Goal: Task Accomplishment & Management: Use online tool/utility

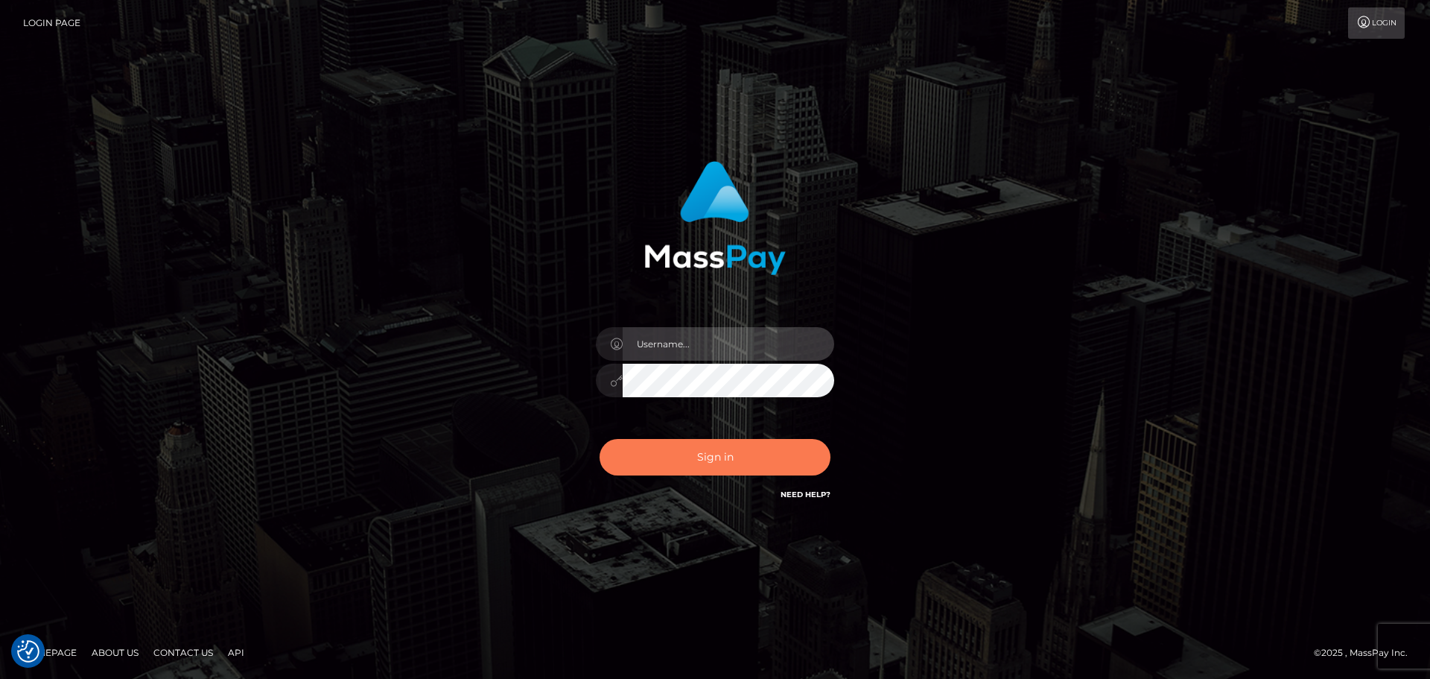
type input "letticia.ctfo"
click at [731, 468] on button "Sign in" at bounding box center [715, 457] width 231 height 37
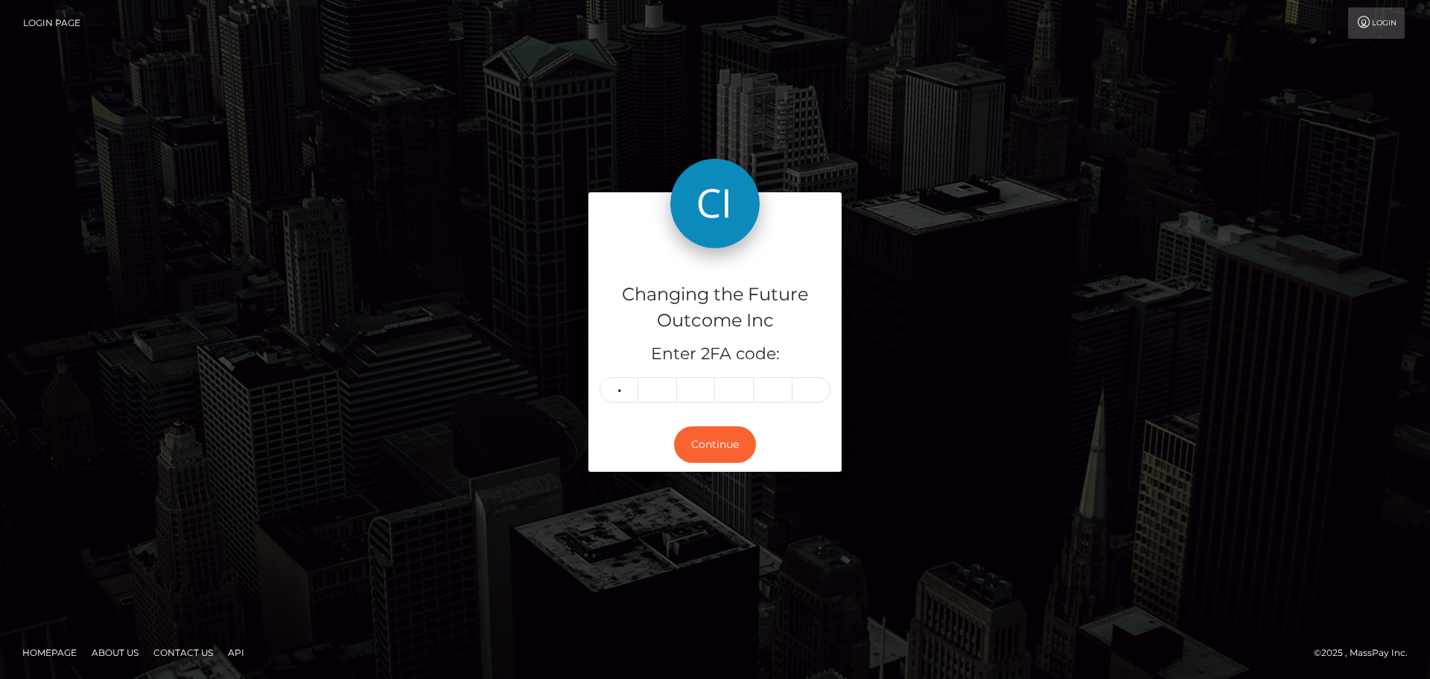
type input "5"
type input "3"
type input "6"
type input "8"
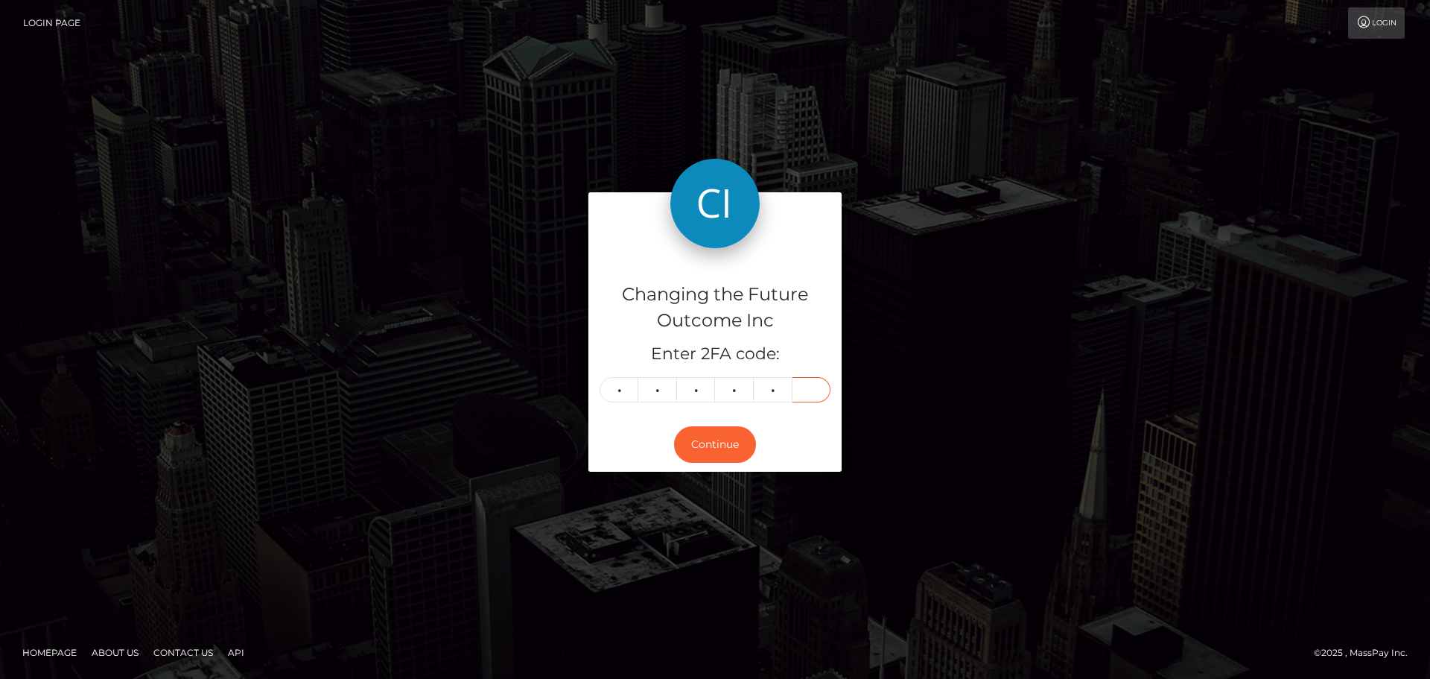
type input "7"
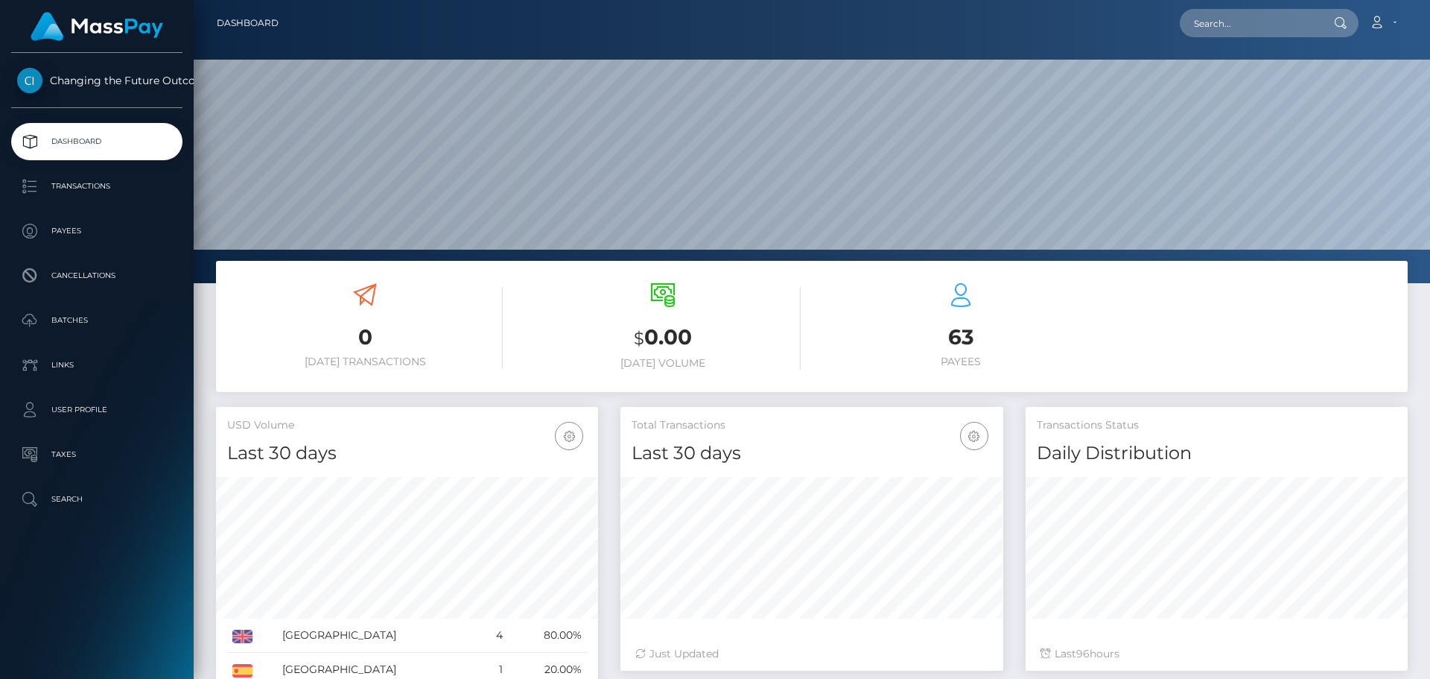
scroll to position [264, 383]
click at [86, 146] on p "Dashboard" at bounding box center [96, 141] width 159 height 22
click at [1254, 26] on input "text" at bounding box center [1250, 23] width 140 height 28
click at [1236, 23] on input "text" at bounding box center [1250, 23] width 140 height 28
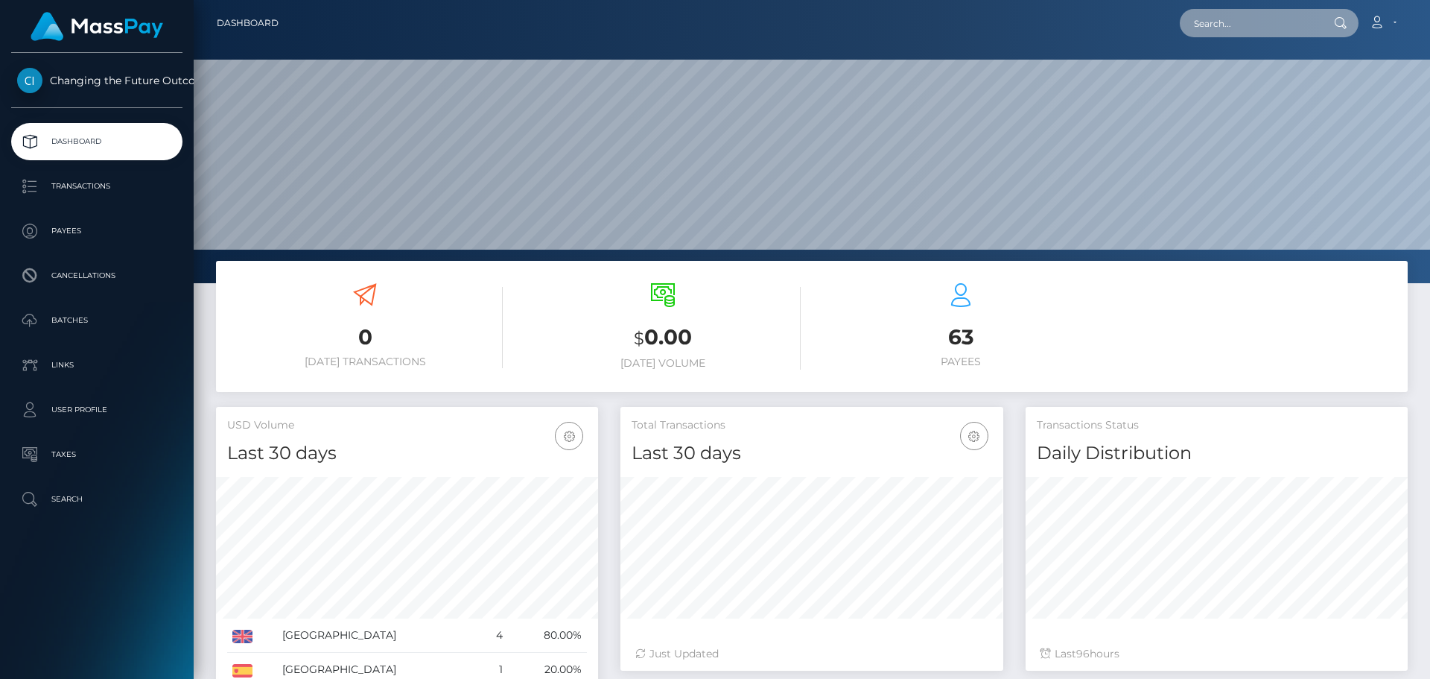
paste input "3408596"
type input "3408596"
